Goal: Transaction & Acquisition: Book appointment/travel/reservation

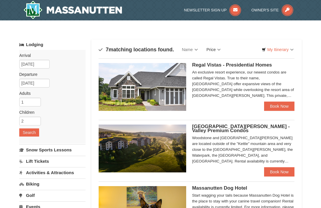
click at [215, 49] on link "Price" at bounding box center [213, 50] width 23 height 12
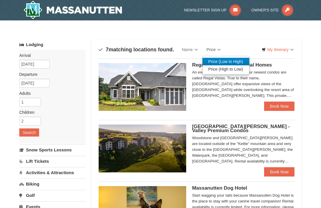
click at [220, 61] on link "Price (Low to High)" at bounding box center [225, 62] width 47 height 8
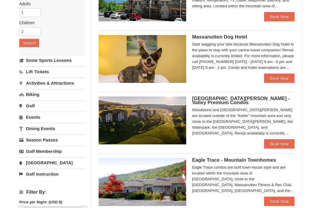
scroll to position [90, 0]
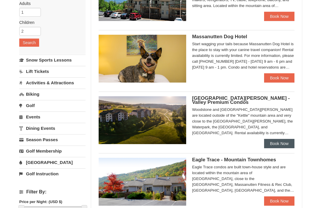
click at [270, 141] on link "Book Now" at bounding box center [279, 143] width 30 height 9
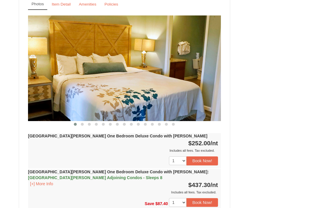
scroll to position [450, 0]
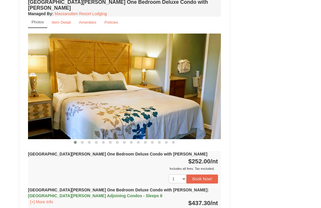
click at [99, 131] on img at bounding box center [124, 87] width 193 height 106
click at [102, 115] on img at bounding box center [124, 87] width 193 height 106
click at [83, 141] on span at bounding box center [82, 142] width 3 height 3
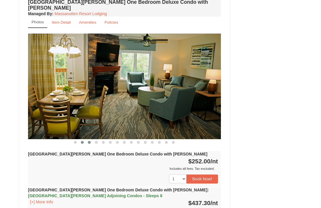
click at [88, 141] on span at bounding box center [89, 142] width 3 height 3
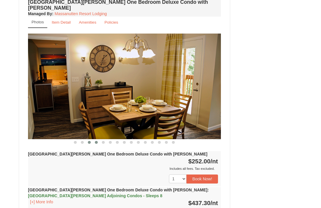
click at [95, 141] on span at bounding box center [96, 142] width 3 height 3
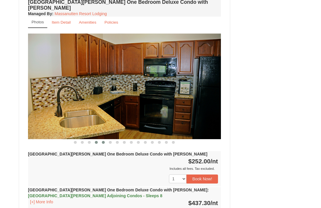
click at [102, 141] on span at bounding box center [103, 142] width 3 height 3
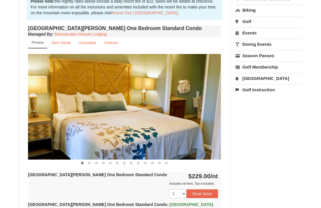
scroll to position [186, 0]
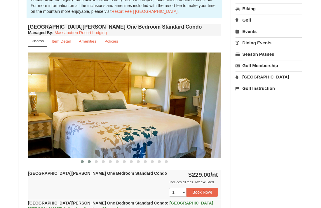
click at [88, 160] on span at bounding box center [89, 161] width 3 height 3
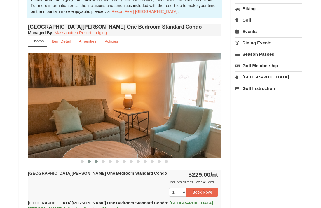
click at [93, 162] on button at bounding box center [96, 162] width 7 height 6
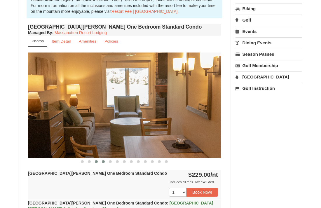
click at [100, 163] on button at bounding box center [103, 162] width 7 height 6
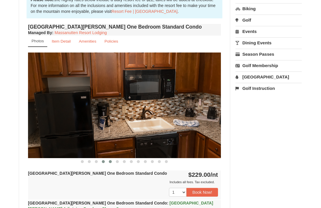
click at [107, 162] on button at bounding box center [110, 162] width 7 height 6
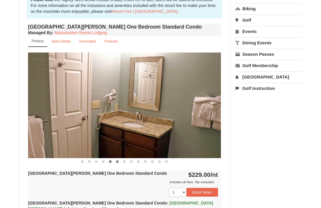
click at [115, 164] on button at bounding box center [117, 162] width 7 height 6
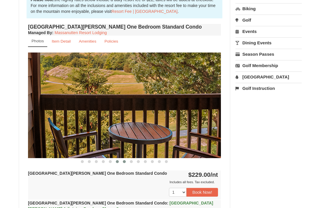
click at [124, 162] on span at bounding box center [124, 161] width 3 height 3
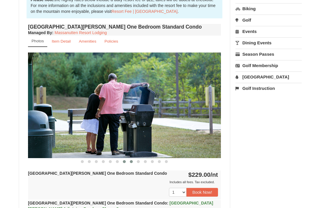
click at [128, 162] on button at bounding box center [131, 162] width 7 height 6
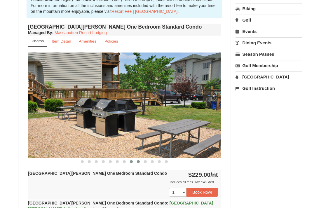
click at [137, 162] on span at bounding box center [138, 161] width 3 height 3
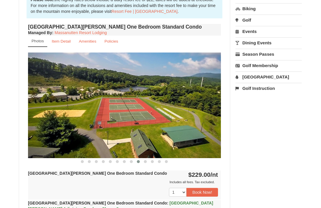
click at [150, 165] on div "Woodstone Meadows One Bedroom Standard Condo Managed By : Massanutten Resort Lo…" at bounding box center [125, 141] width 196 height 239
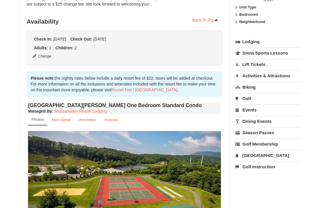
scroll to position [117, 0]
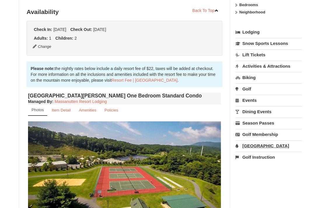
click at [249, 148] on link "[GEOGRAPHIC_DATA]" at bounding box center [268, 145] width 66 height 11
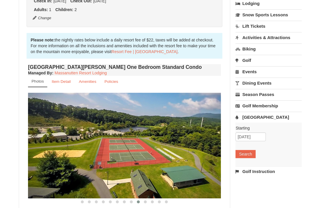
scroll to position [150, 0]
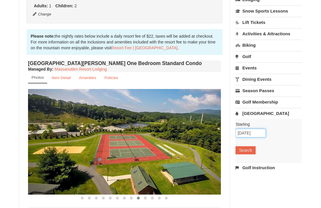
click at [254, 134] on input "10/11/2025" at bounding box center [250, 133] width 30 height 9
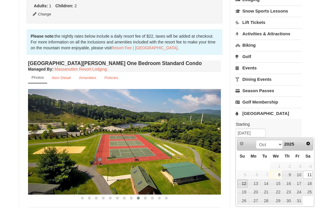
click at [245, 184] on link "12" at bounding box center [242, 183] width 10 height 8
type input "[DATE]"
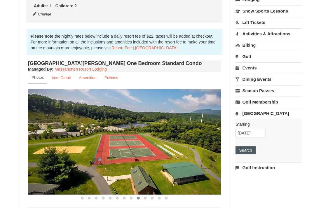
click at [248, 153] on button "Search" at bounding box center [245, 150] width 20 height 8
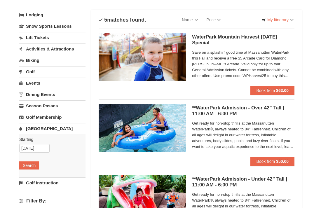
scroll to position [32, 0]
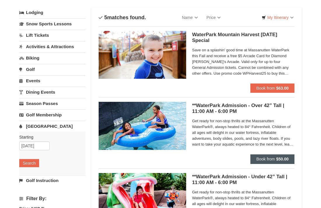
click at [271, 157] on span "Book from" at bounding box center [265, 159] width 19 height 5
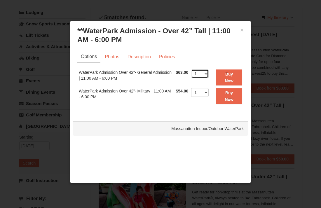
select select "3"
click at [235, 77] on button "Buy Now" at bounding box center [229, 77] width 26 height 16
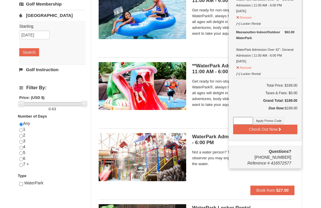
scroll to position [143, 0]
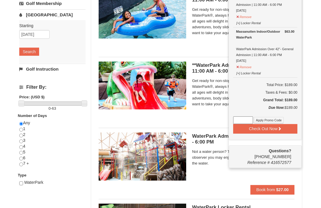
click at [308, 141] on div "× Categories List Filter My Itinerary (3) Check Out Now [GEOGRAPHIC_DATA]. $63.…" at bounding box center [160, 81] width 321 height 409
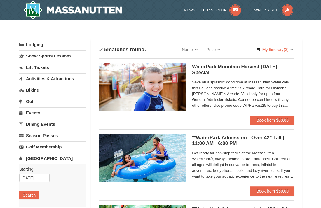
scroll to position [0, 0]
